Goal: Answer question/provide support: Participate in discussion

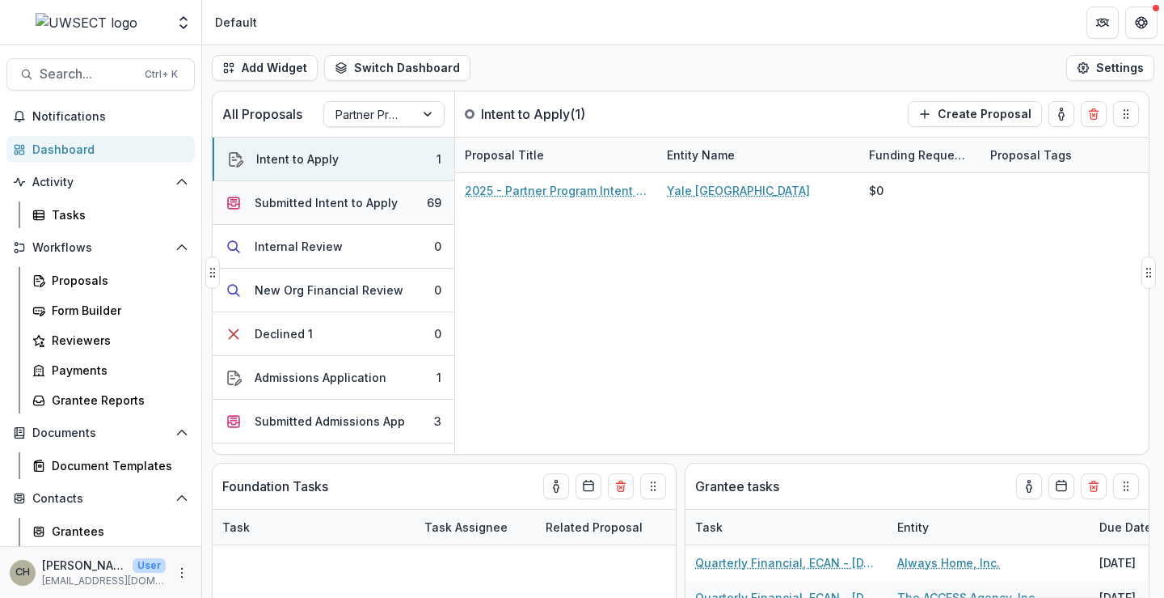
click at [313, 200] on div "Submitted Intent to Apply" at bounding box center [326, 202] width 143 height 17
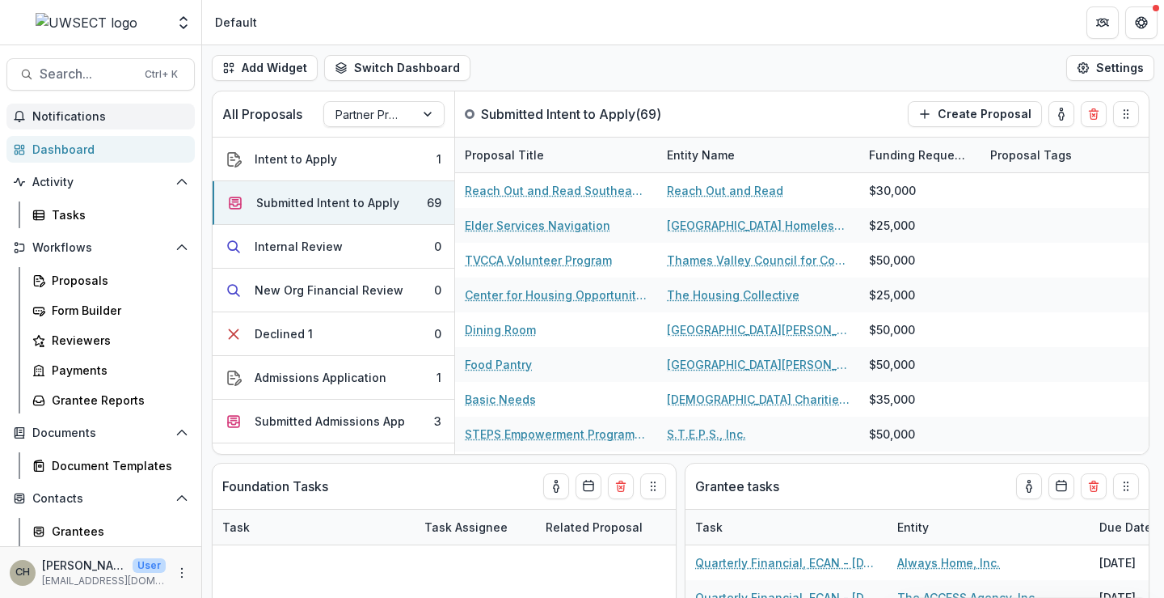
click at [110, 119] on span "Notifications" at bounding box center [110, 117] width 156 height 14
click at [98, 279] on div "Proposals" at bounding box center [117, 280] width 130 height 17
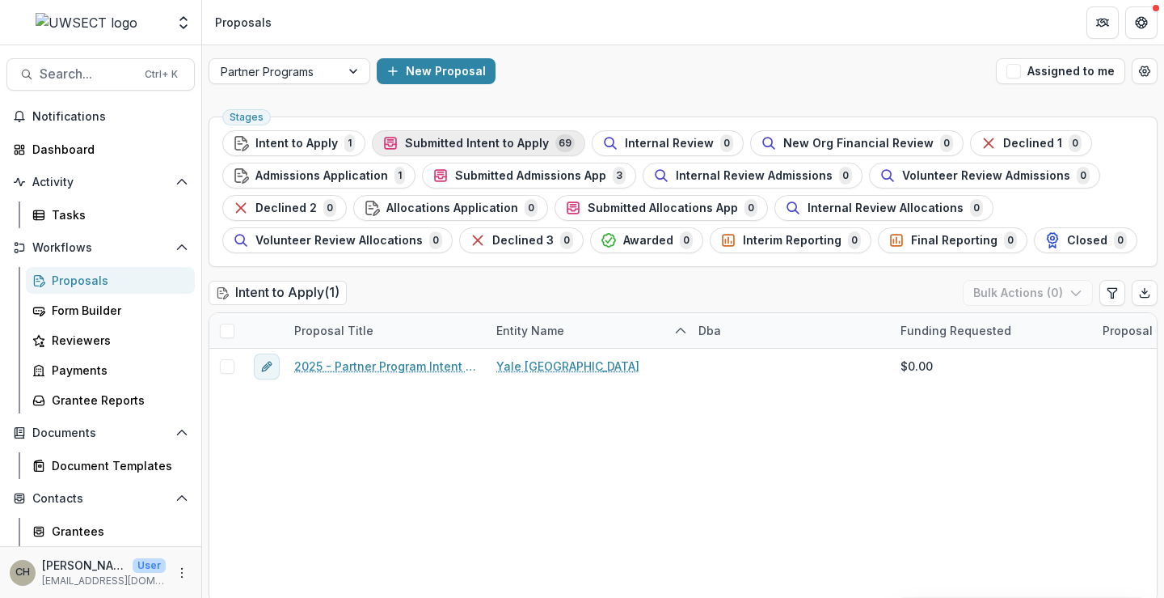
click at [428, 139] on span "Submitted Intent to Apply" at bounding box center [477, 144] width 144 height 14
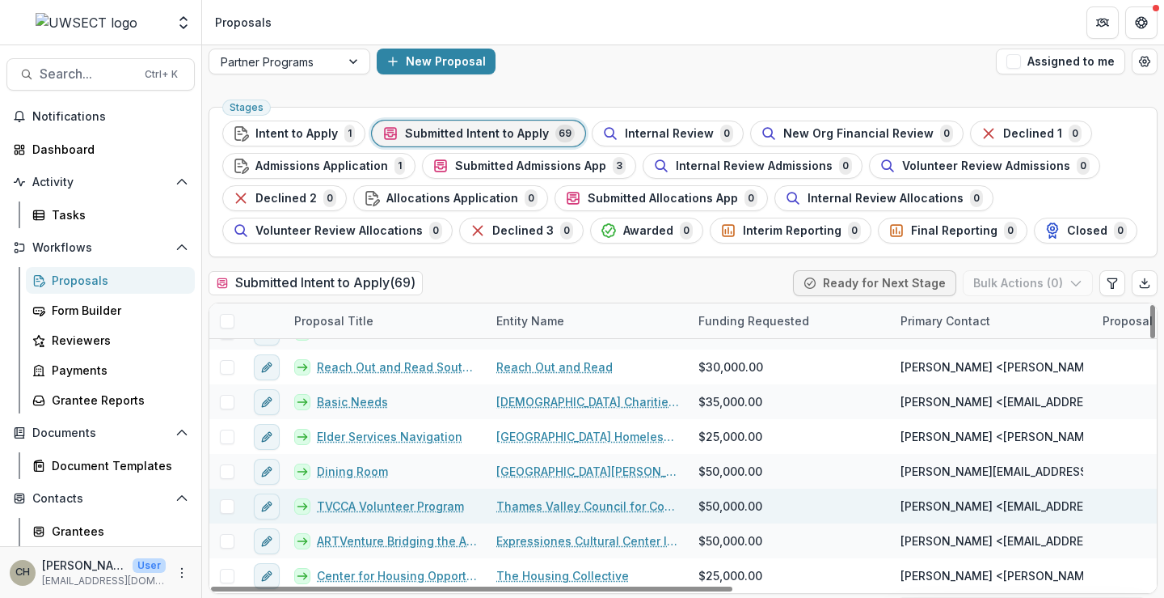
scroll to position [12, 0]
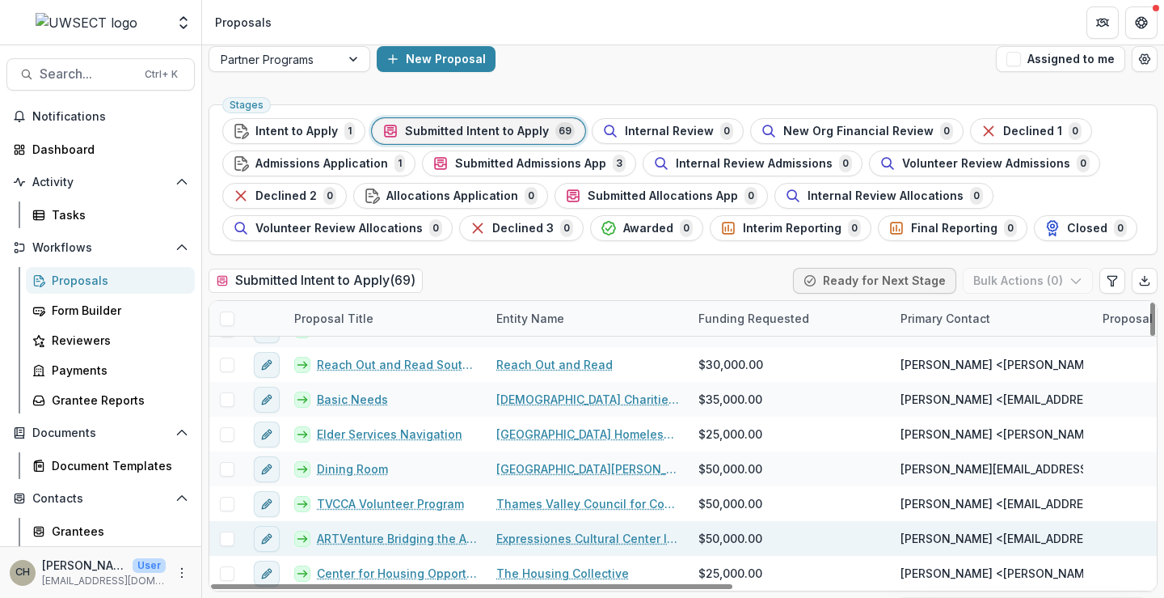
click at [410, 536] on link "ARTVenture Bridging the Americas" at bounding box center [397, 538] width 160 height 17
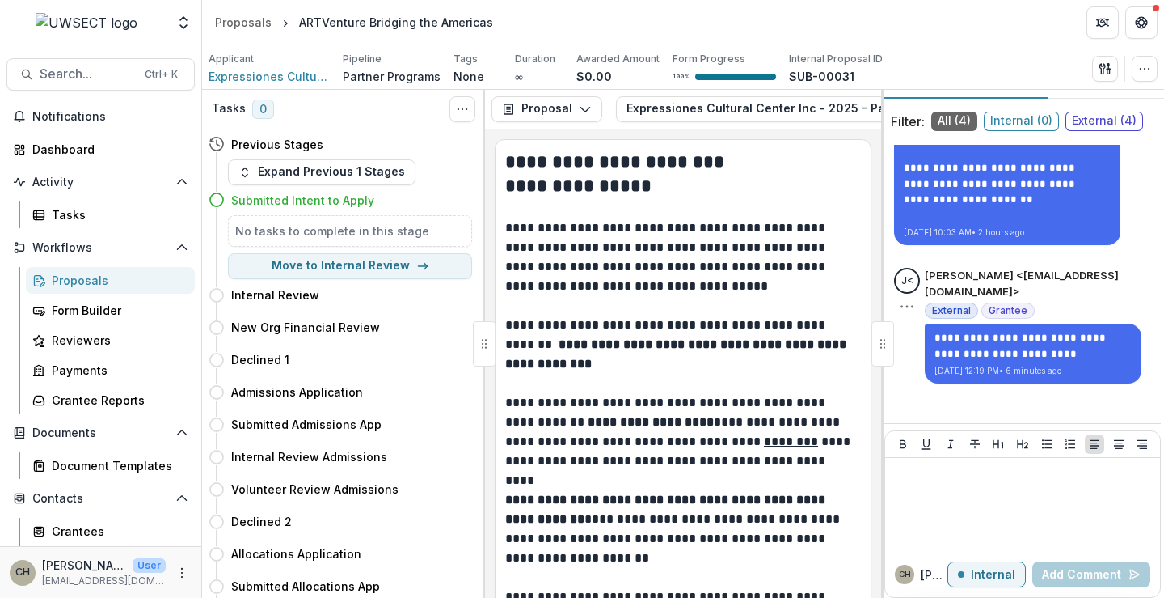
scroll to position [46, 0]
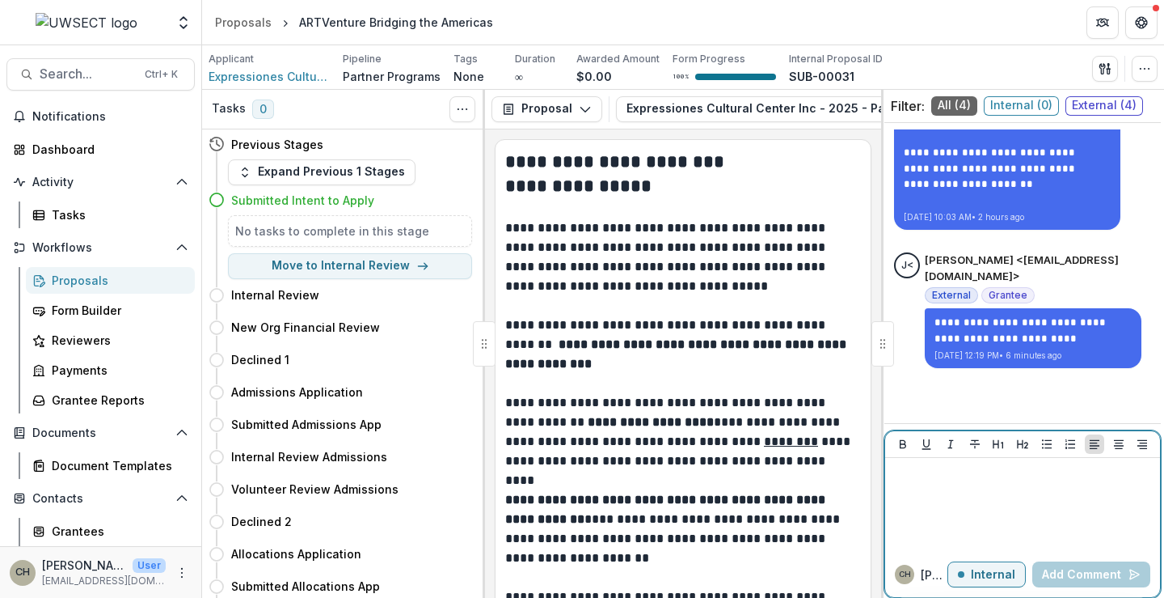
click at [966, 487] on div at bounding box center [1023, 504] width 262 height 81
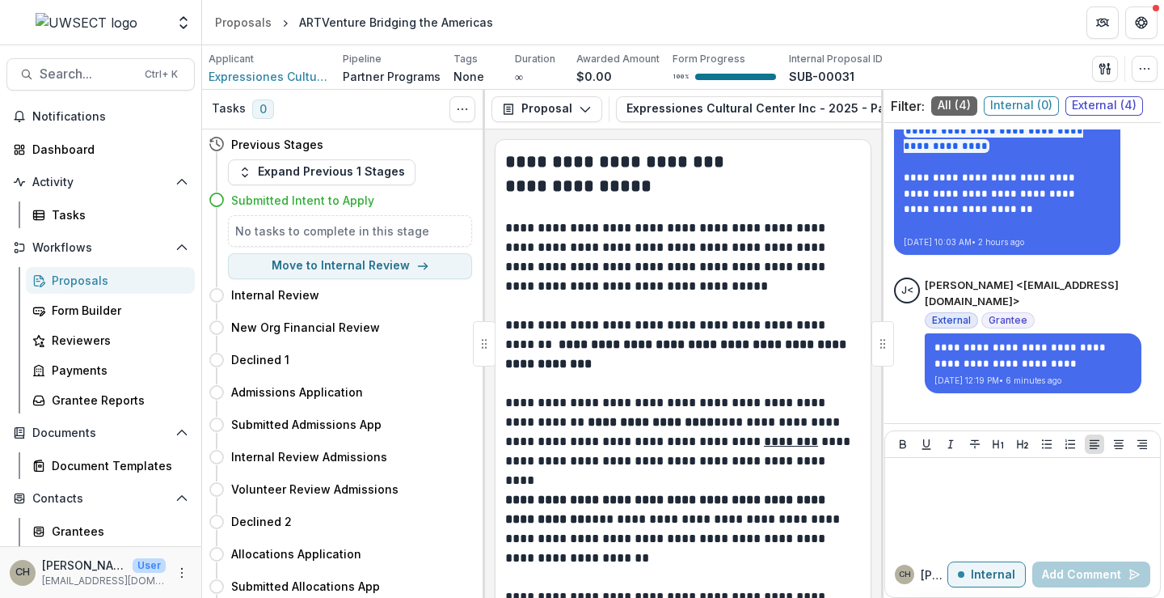
scroll to position [566, 0]
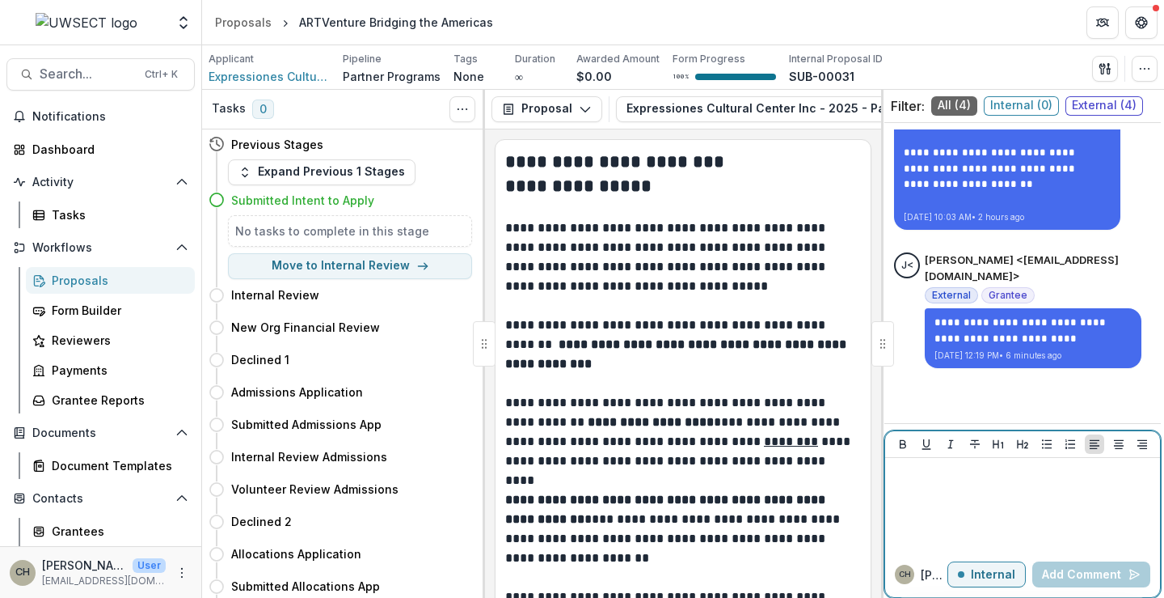
click at [999, 479] on p at bounding box center [1023, 473] width 262 height 18
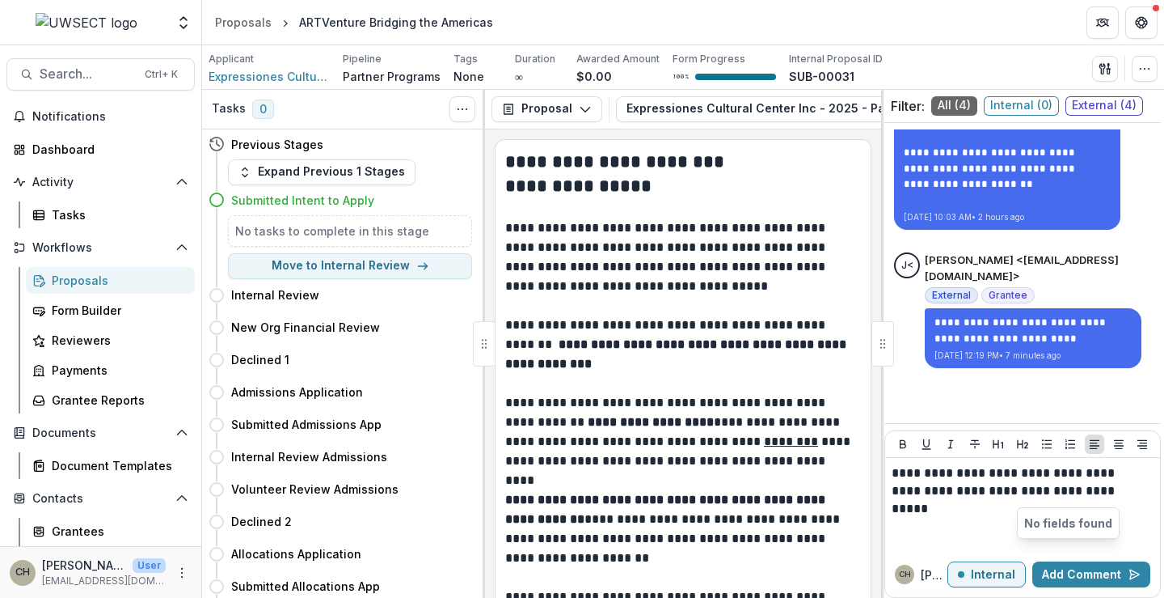
click at [1081, 100] on span "External ( 4 )" at bounding box center [1105, 105] width 78 height 19
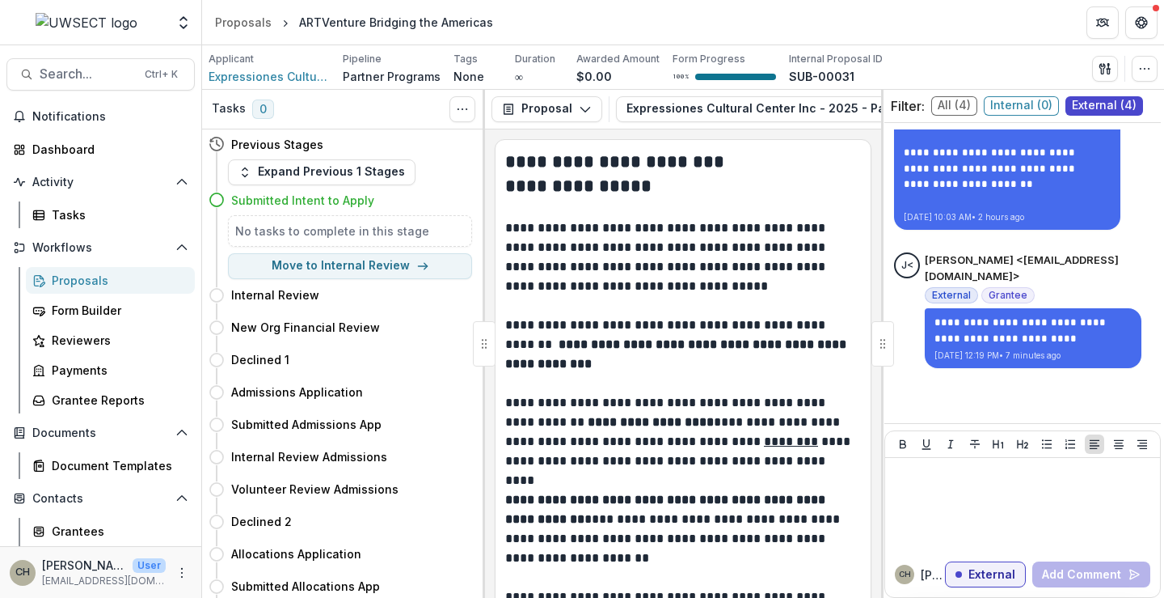
click at [956, 95] on div "Filter: All ( 4 ) Internal ( 0 ) External ( 4 )" at bounding box center [1023, 106] width 277 height 33
click at [956, 101] on span "All ( 4 )" at bounding box center [954, 105] width 46 height 19
click at [1031, 96] on span "Internal ( 0 )" at bounding box center [1021, 105] width 75 height 19
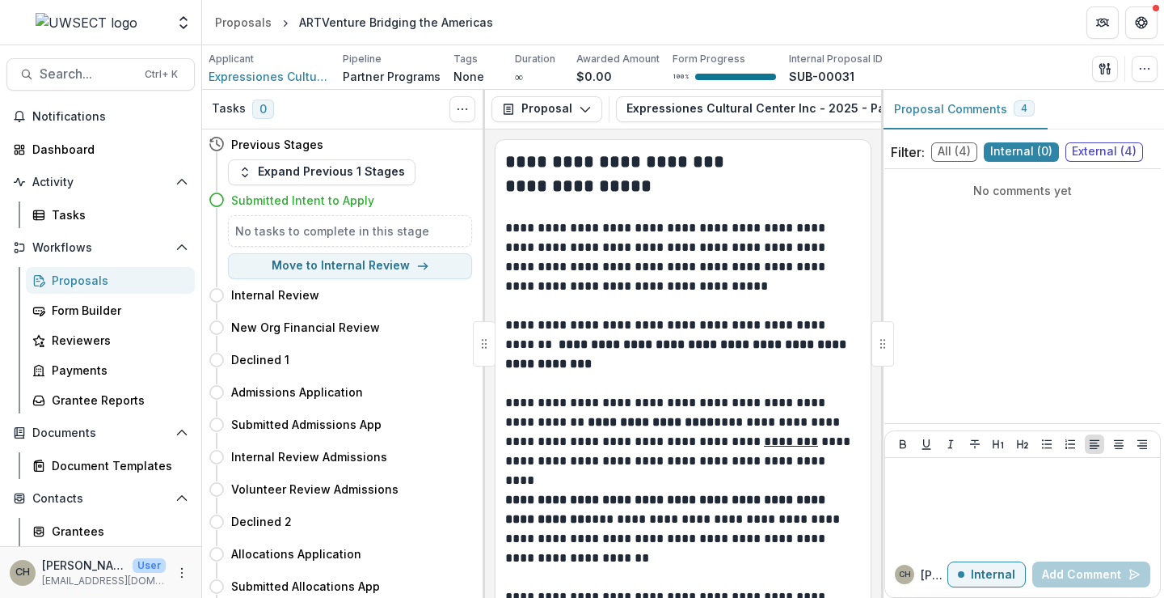
scroll to position [0, 0]
click at [1100, 159] on span "External ( 4 )" at bounding box center [1105, 151] width 78 height 19
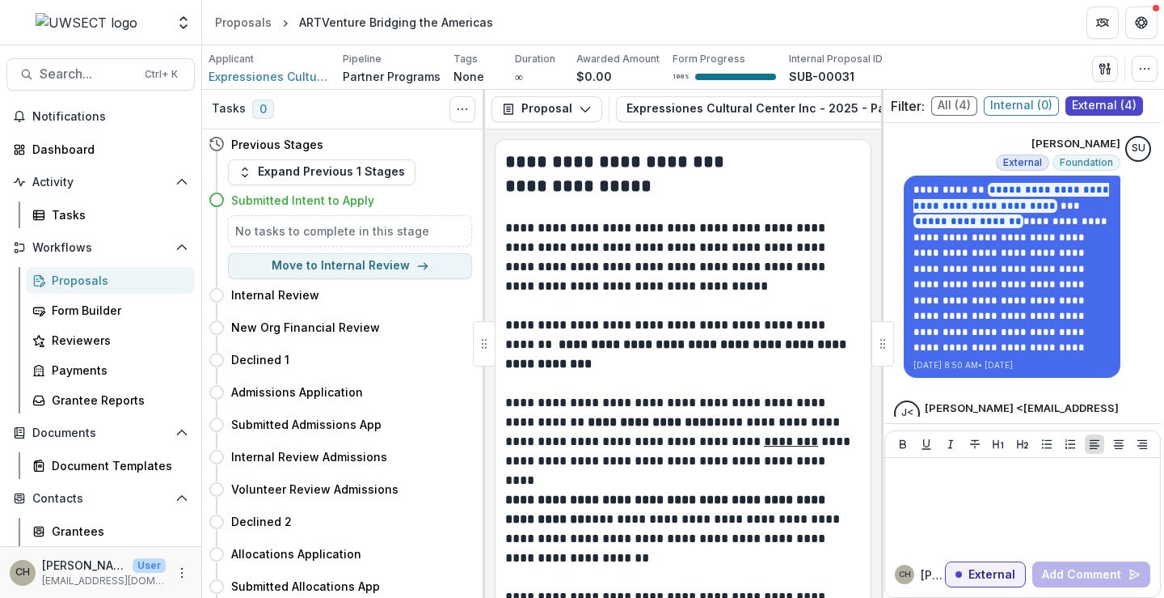
scroll to position [566, 0]
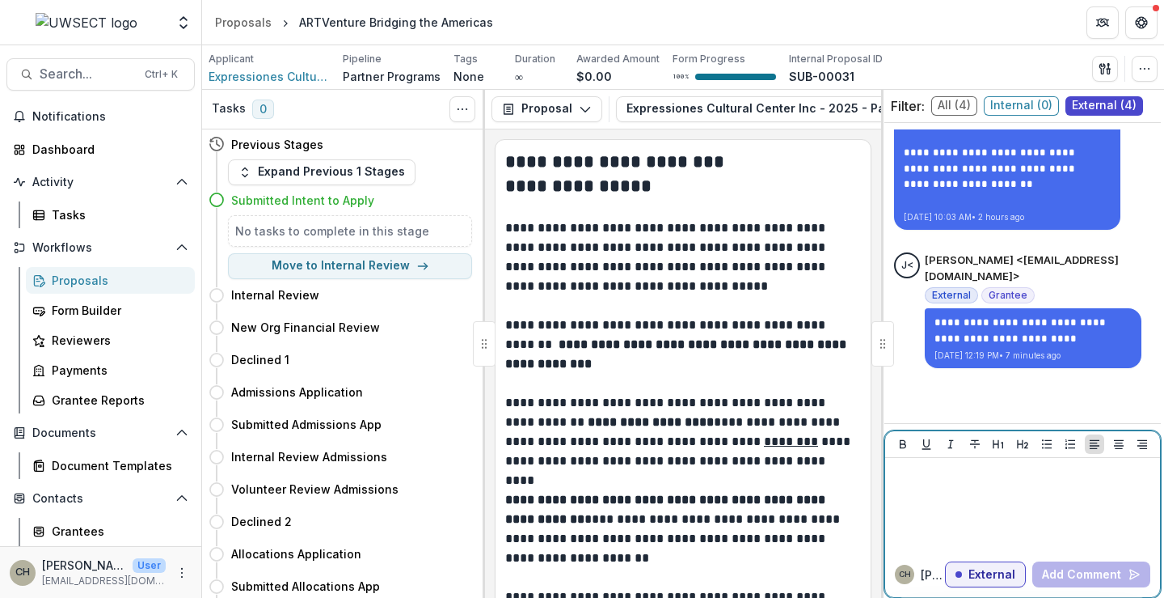
click at [961, 488] on div at bounding box center [1023, 504] width 262 height 81
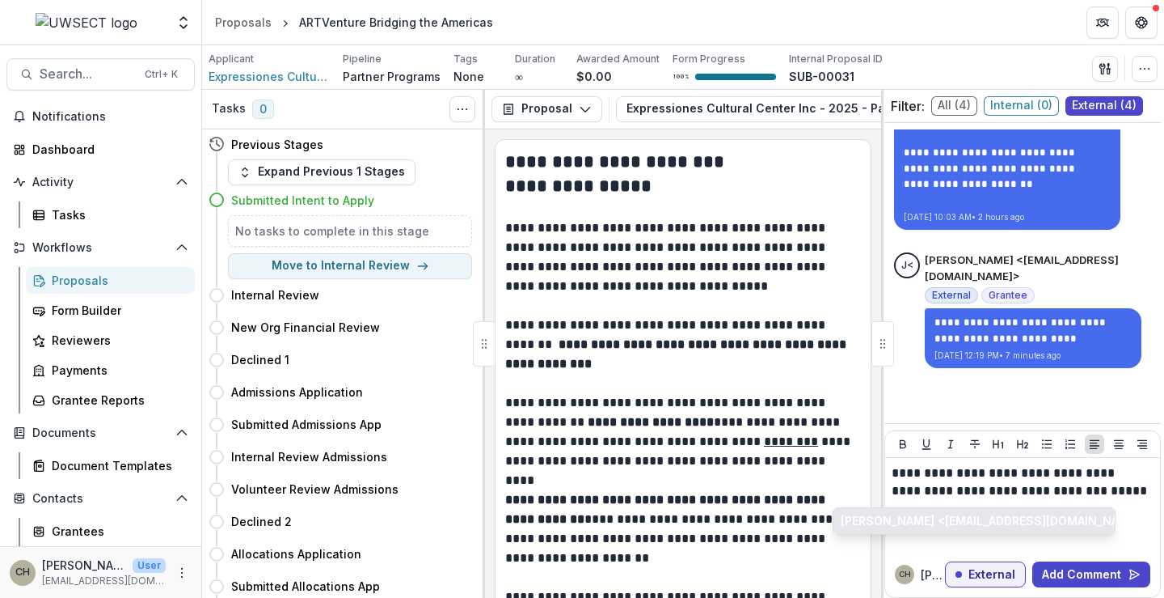
click at [1013, 517] on button "[PERSON_NAME] <[EMAIL_ADDRESS][DOMAIN_NAME]>" at bounding box center [974, 521] width 281 height 26
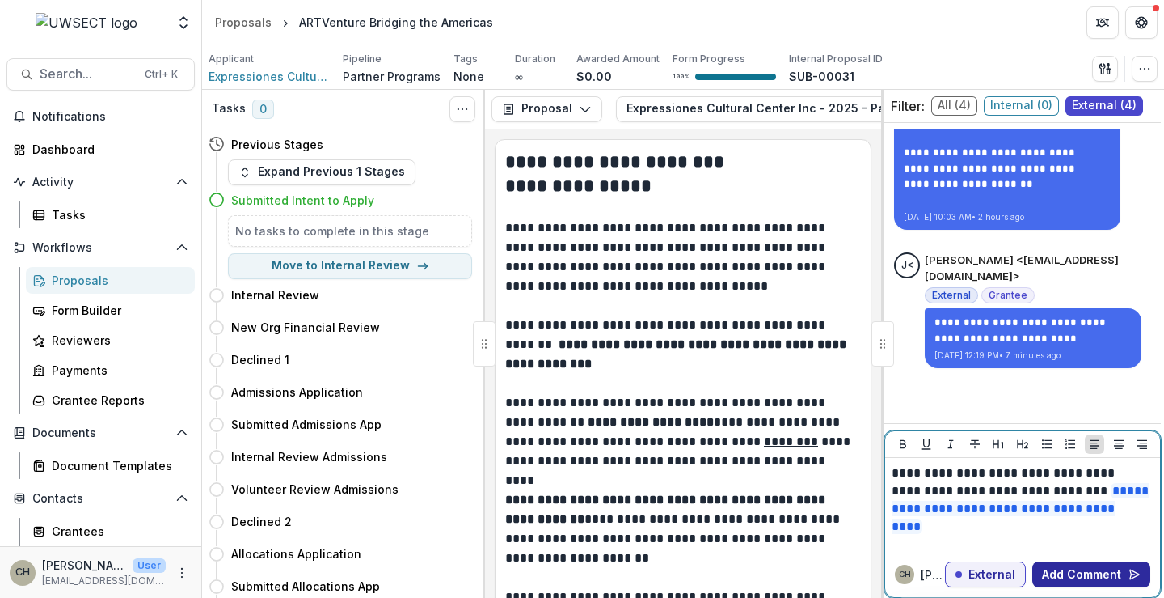
click at [1093, 575] on button "Add Comment" at bounding box center [1092, 574] width 118 height 26
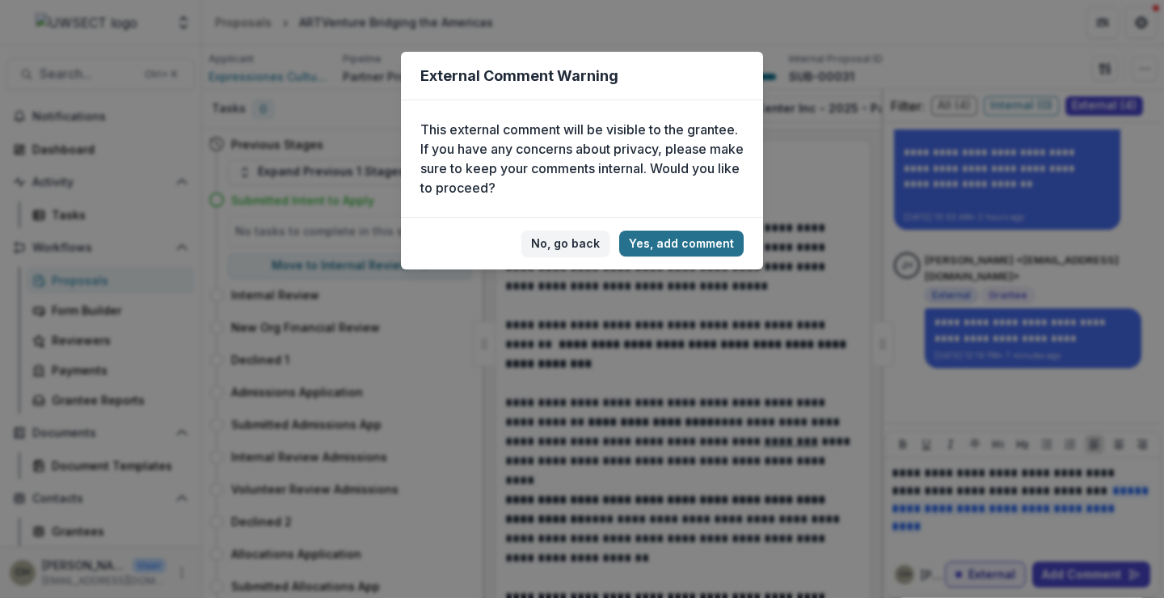
click at [720, 239] on button "Yes, add comment" at bounding box center [681, 243] width 125 height 26
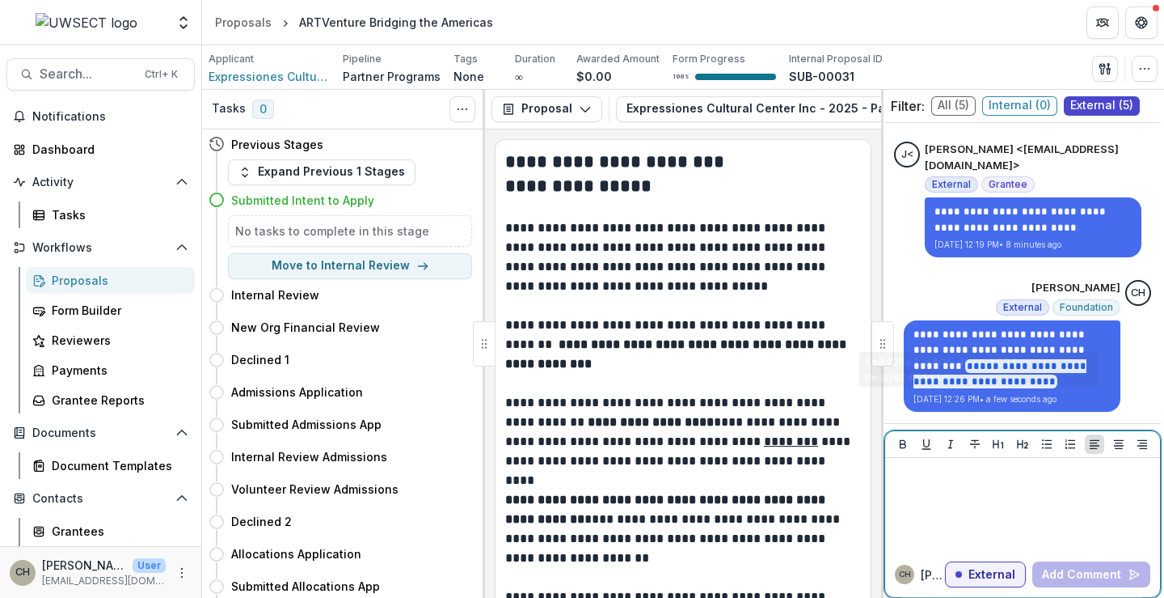
scroll to position [720, 0]
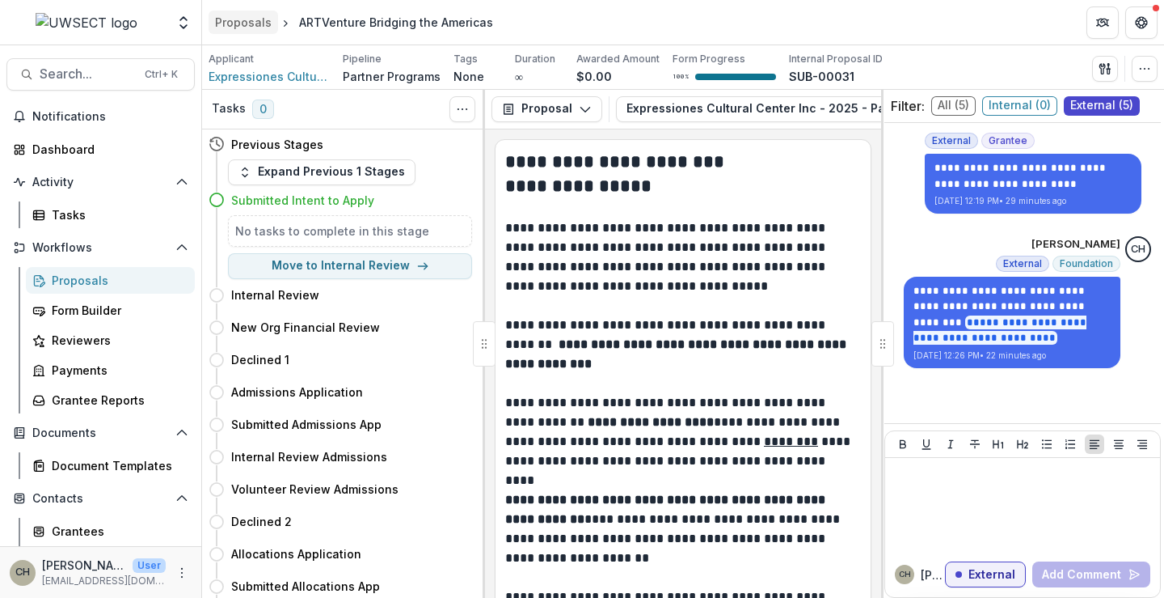
click at [238, 17] on div "Proposals" at bounding box center [243, 22] width 57 height 17
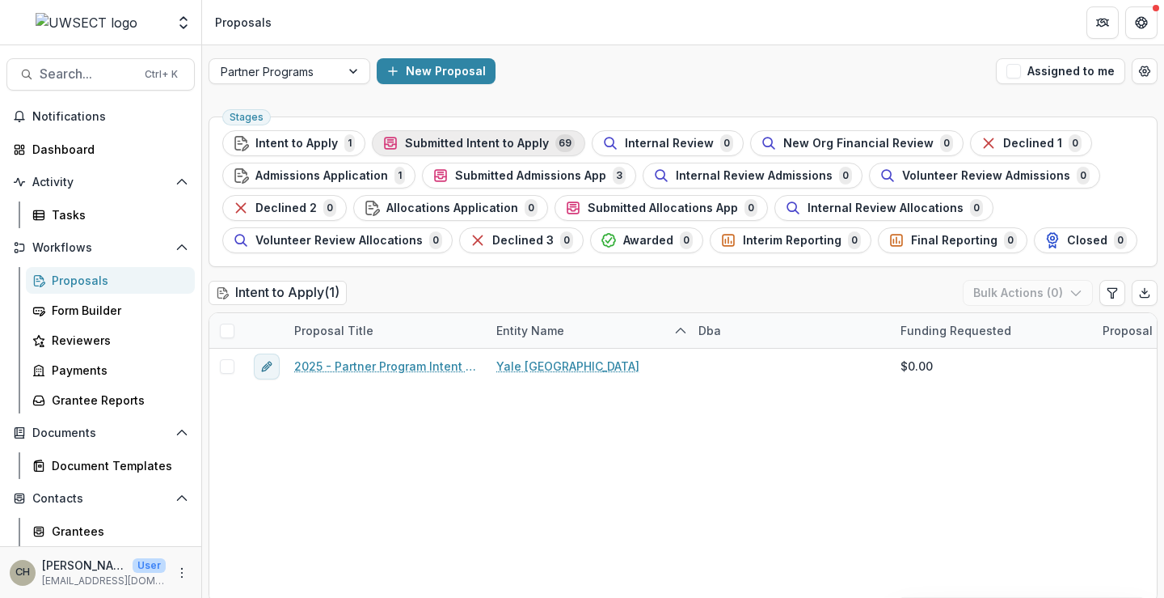
click at [491, 140] on span "Submitted Intent to Apply" at bounding box center [477, 144] width 144 height 14
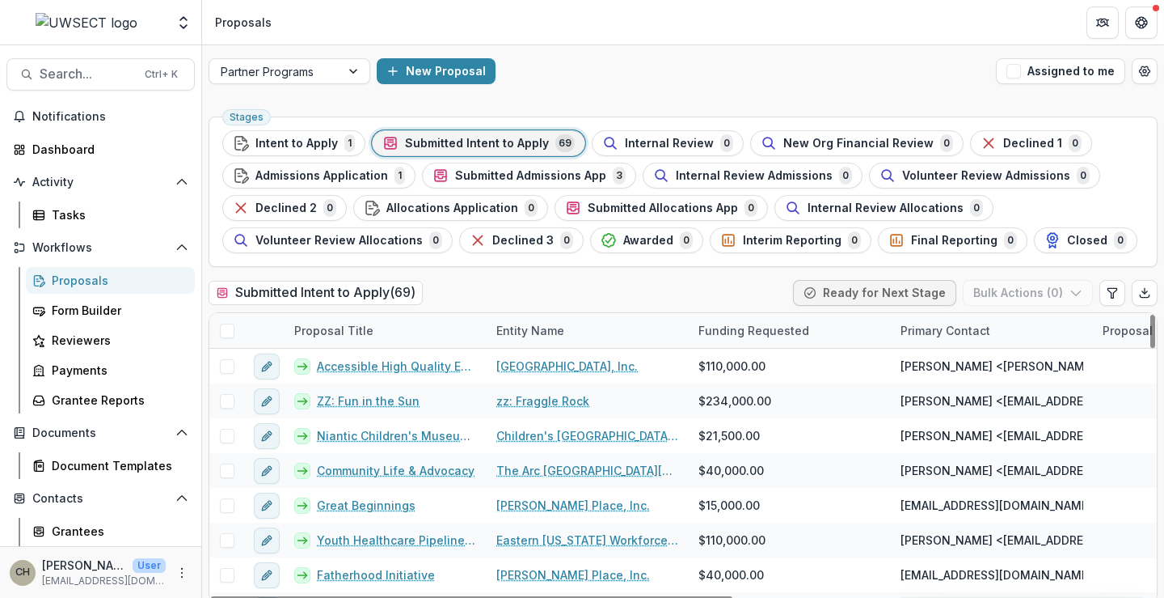
click at [233, 325] on span at bounding box center [227, 330] width 15 height 15
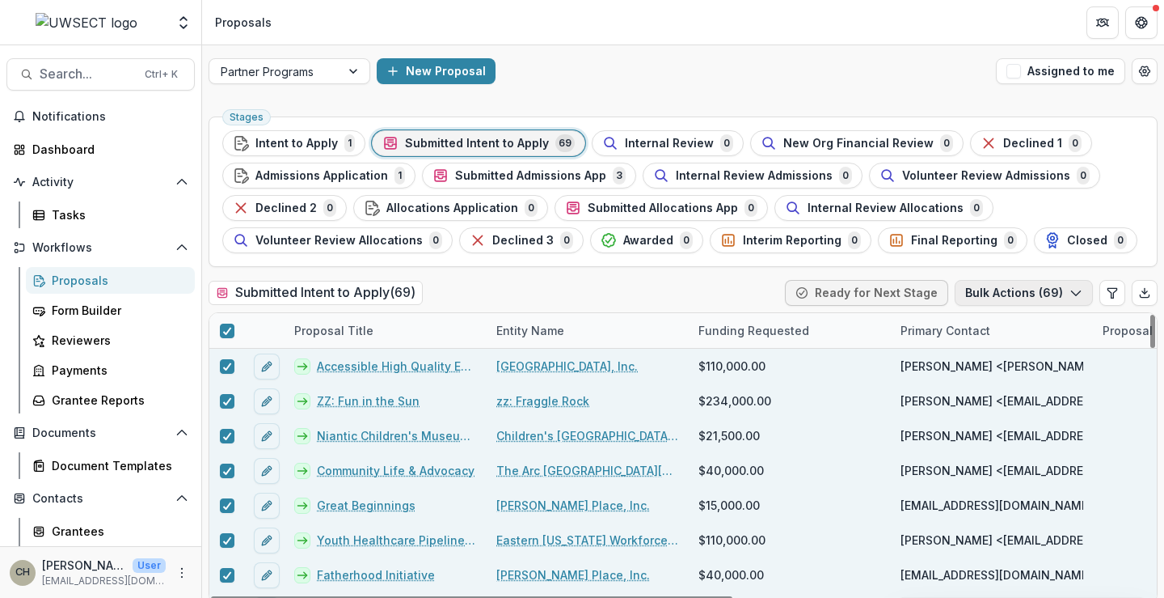
click at [1071, 293] on icon "button" at bounding box center [1076, 292] width 13 height 13
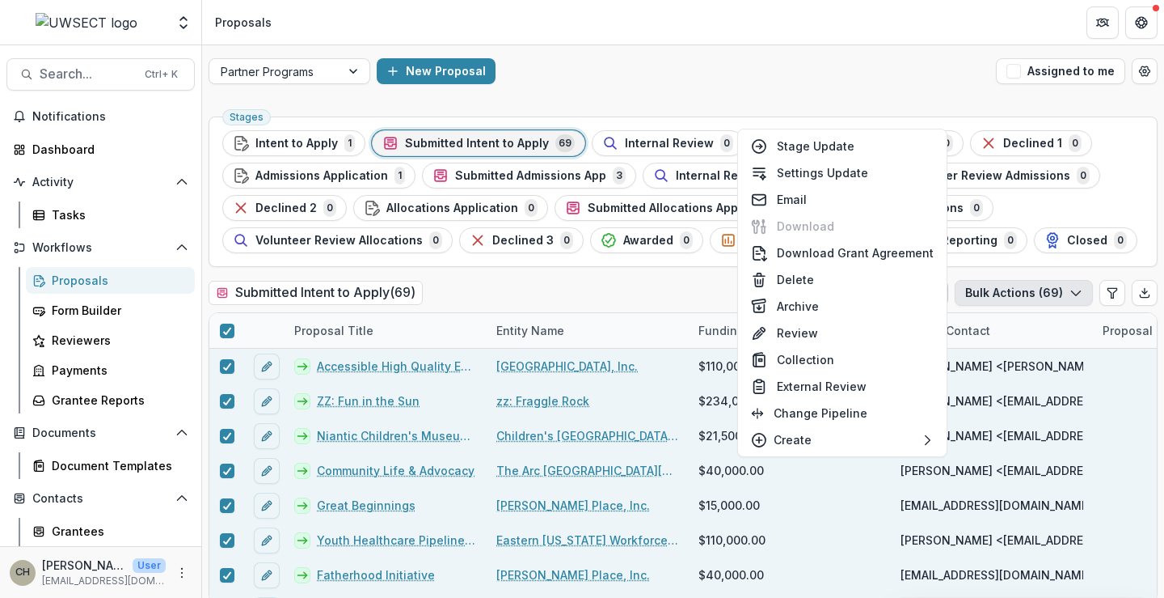
click at [893, 77] on div "New Proposal" at bounding box center [683, 71] width 613 height 26
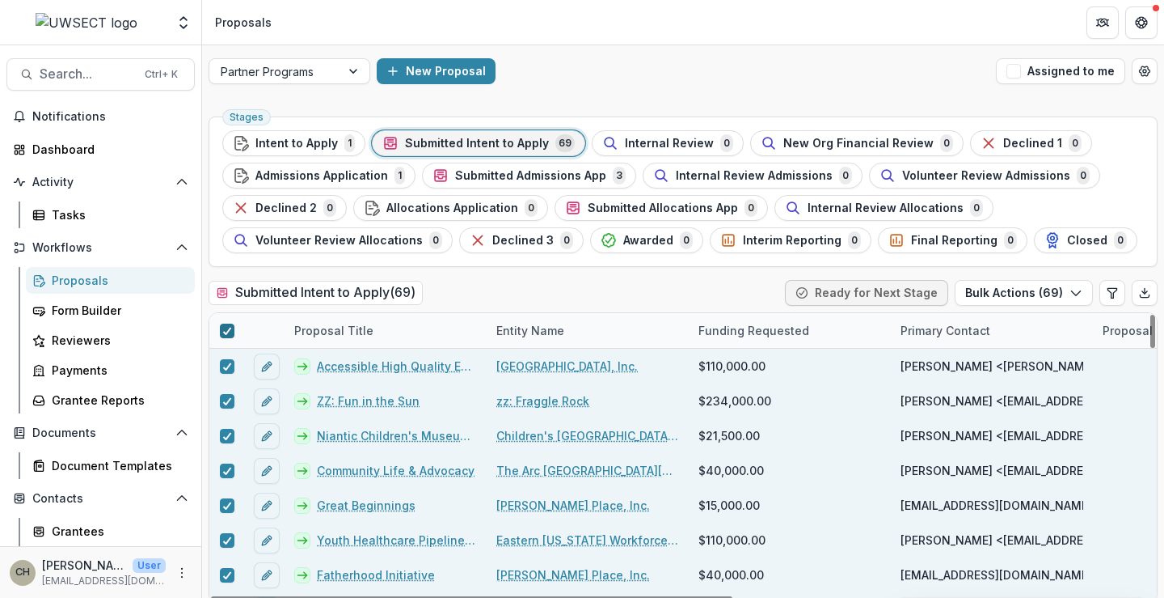
click at [230, 331] on icon at bounding box center [227, 331] width 10 height 8
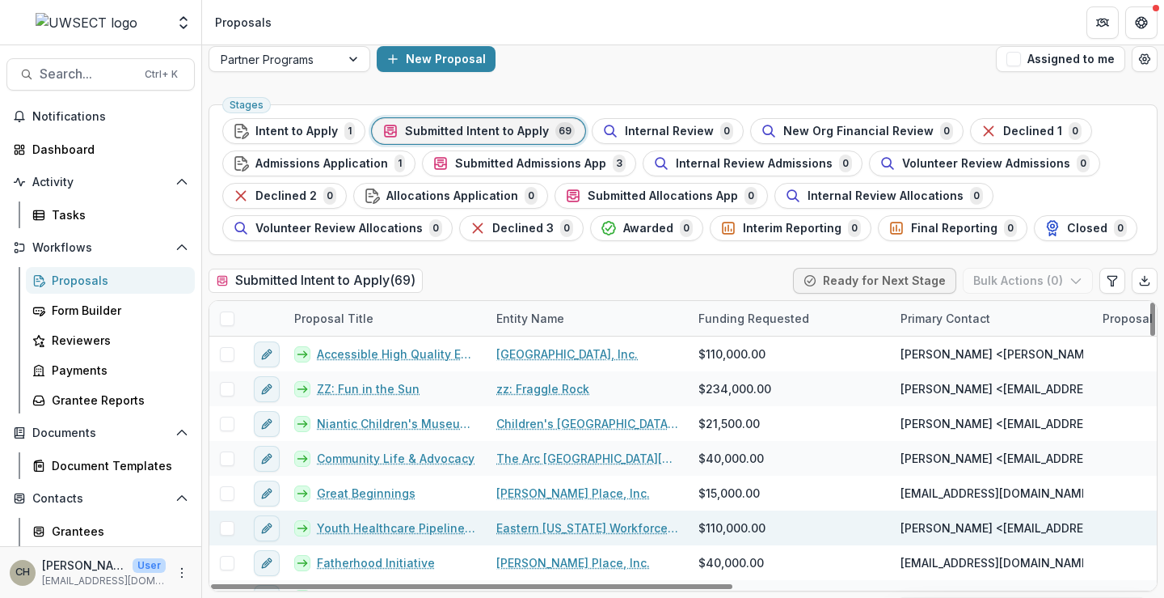
drag, startPoint x: 681, startPoint y: 587, endPoint x: 457, endPoint y: 510, distance: 236.8
click at [476, 584] on div at bounding box center [472, 586] width 522 height 5
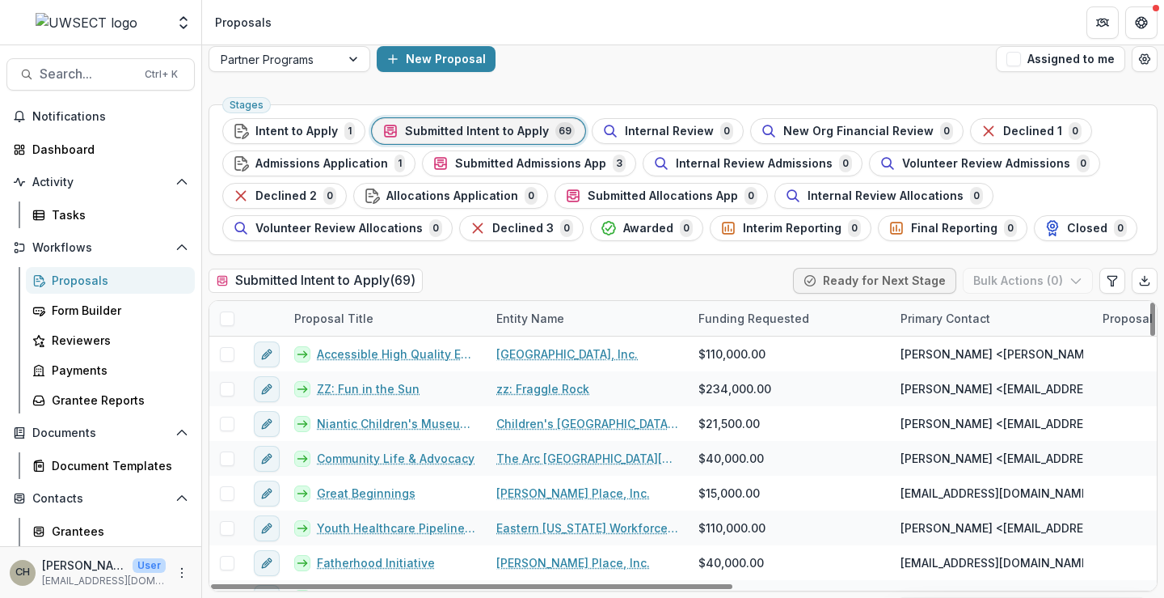
click at [227, 319] on span at bounding box center [227, 318] width 15 height 15
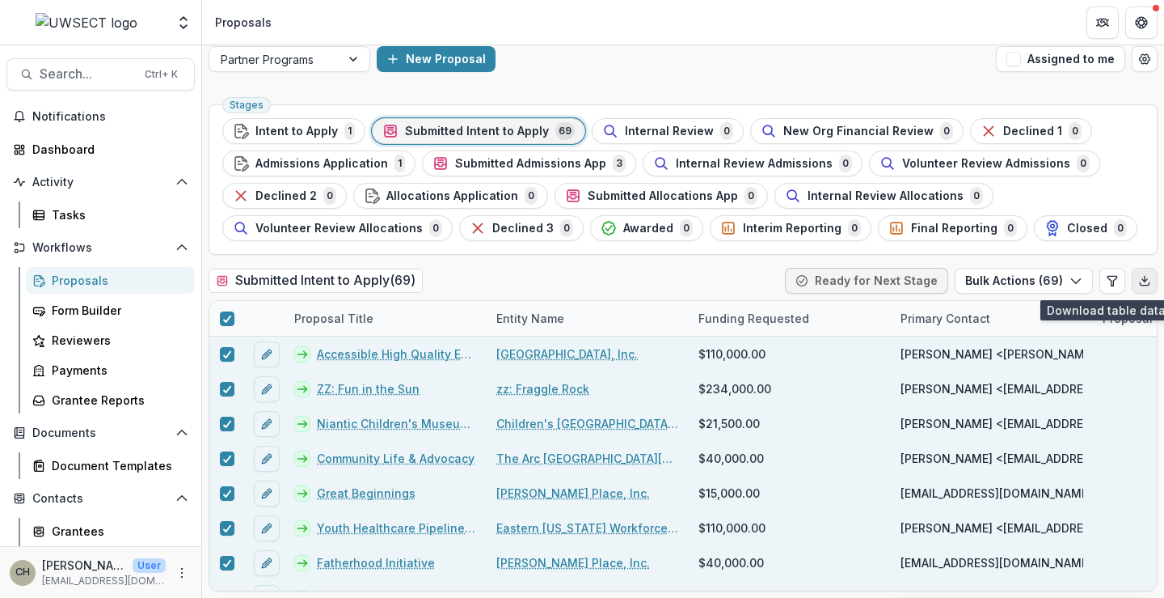
click at [1141, 285] on icon "Export table data" at bounding box center [1144, 283] width 9 height 2
